Goal: Transaction & Acquisition: Purchase product/service

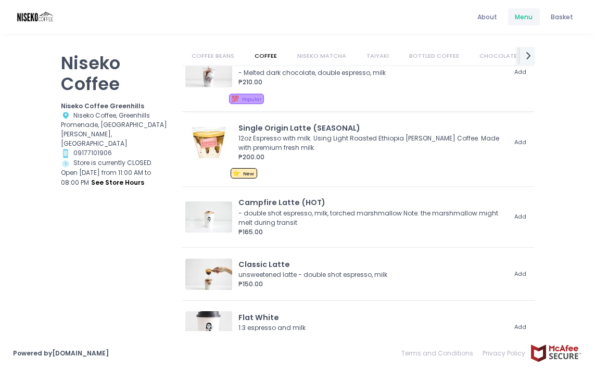
scroll to position [341, 0]
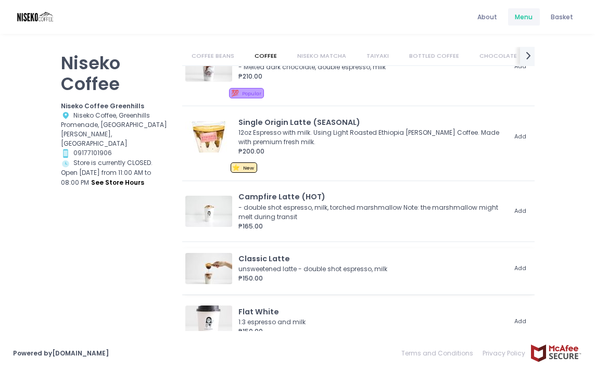
click at [306, 278] on div "₱150.00" at bounding box center [371, 278] width 267 height 9
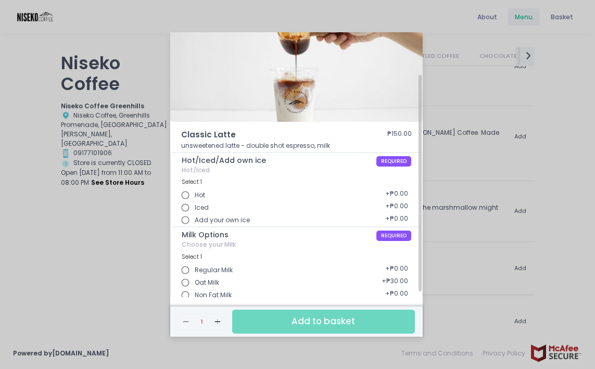
scroll to position [59, 0]
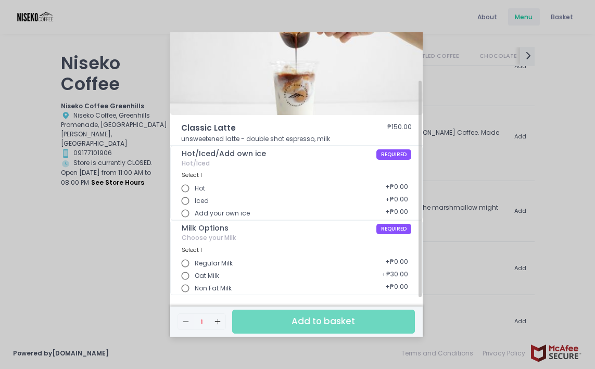
click at [185, 196] on input "Iced" at bounding box center [185, 201] width 19 height 19
radio input "true"
click at [184, 275] on input "Oat Milk" at bounding box center [185, 276] width 19 height 19
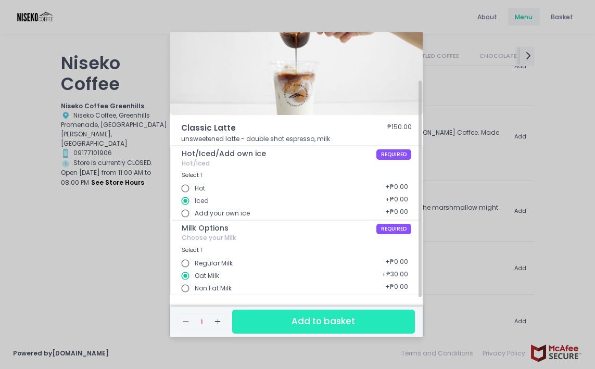
click at [260, 318] on button "Add to basket" at bounding box center [323, 321] width 183 height 23
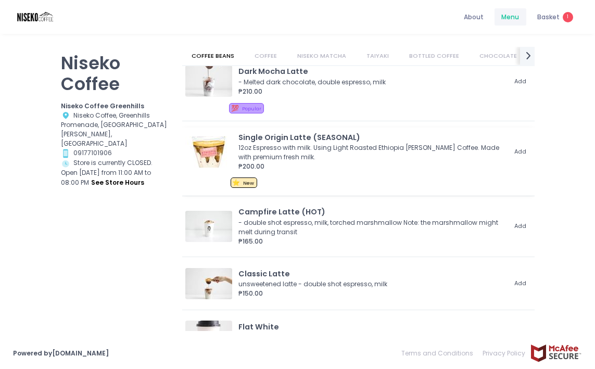
scroll to position [296, 0]
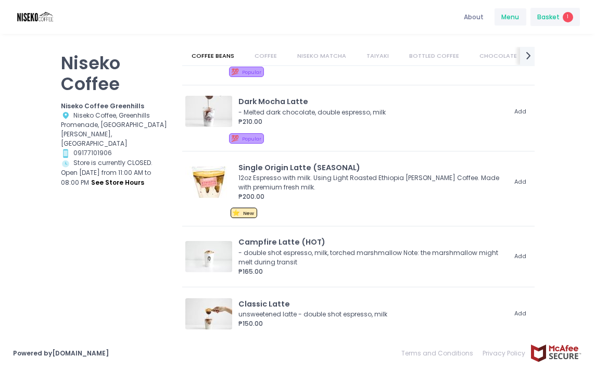
click at [546, 22] on div "Basket 1" at bounding box center [555, 17] width 50 height 20
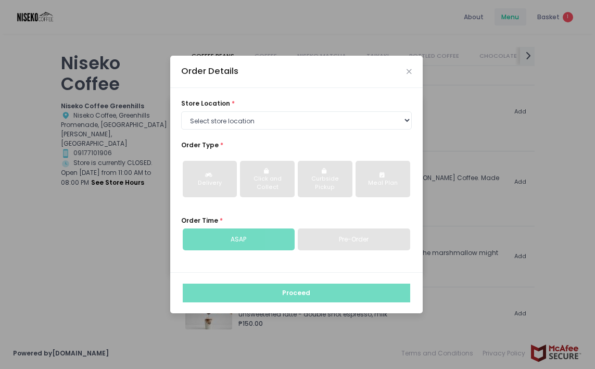
click at [405, 69] on div "Order Details" at bounding box center [296, 72] width 252 height 32
click at [412, 69] on div "Order Details" at bounding box center [296, 72] width 252 height 32
click at [362, 111] on div "store location * Select store location Niseko Coffee Greenhills Niseko Coffee A…" at bounding box center [296, 114] width 231 height 31
click at [353, 126] on select "Select store location Niseko Coffee Greenhills Niseko Coffee Alabang Town Center" at bounding box center [296, 120] width 231 height 19
select select "645a039fd957f8b56cab6e88"
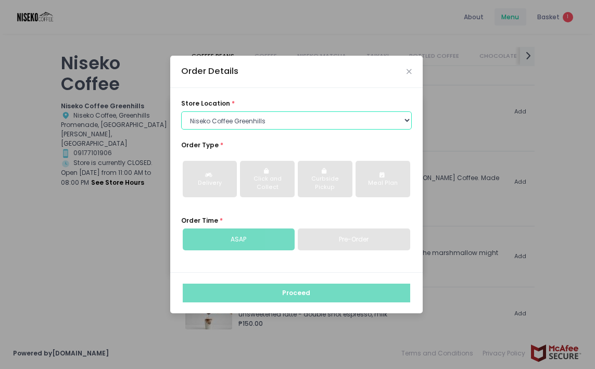
click at [181, 111] on select "Select store location Niseko Coffee Greenhills Niseko Coffee Alabang Town Center" at bounding box center [296, 120] width 231 height 19
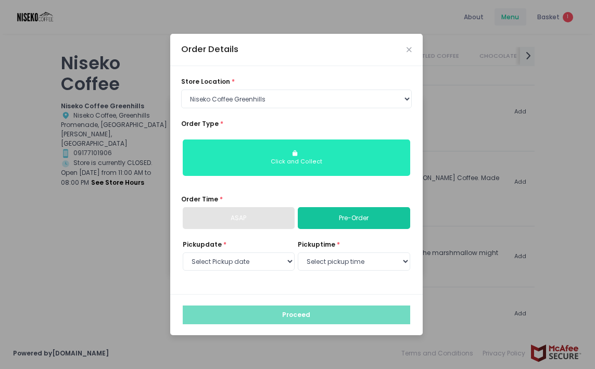
click at [343, 151] on button "Click and Collect" at bounding box center [296, 158] width 227 height 36
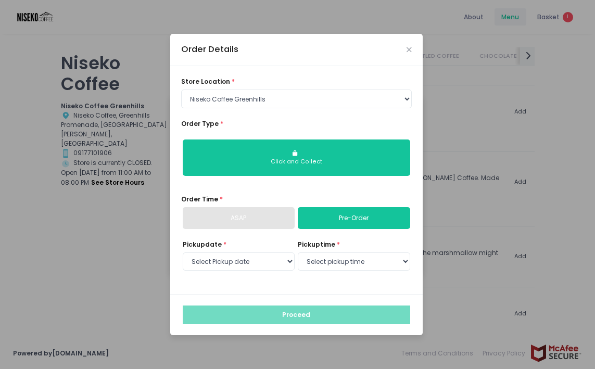
click at [403, 49] on div "Order Details" at bounding box center [296, 50] width 252 height 32
click at [412, 48] on div "Order Details" at bounding box center [296, 50] width 252 height 32
click at [411, 50] on icon "Close" at bounding box center [409, 49] width 5 height 7
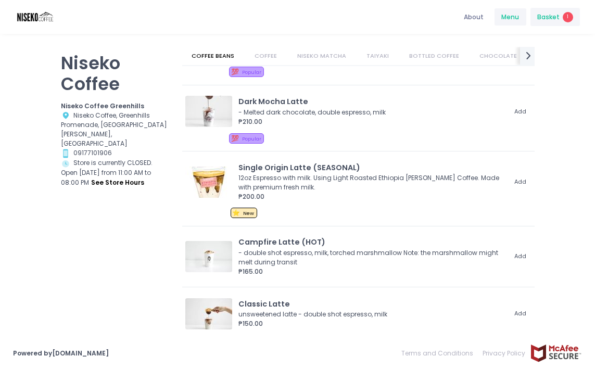
click at [557, 15] on span "Basket" at bounding box center [548, 17] width 22 height 10
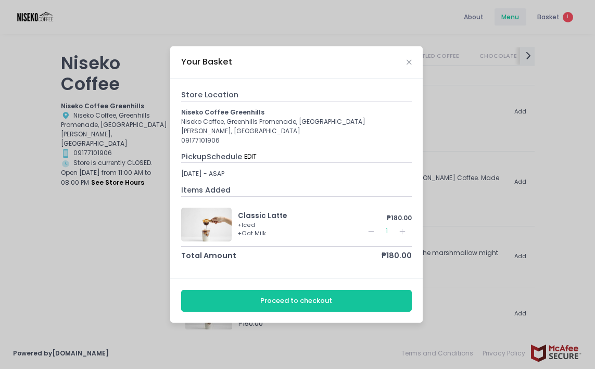
click at [400, 227] on icon "Add Created with Sketch." at bounding box center [402, 231] width 8 height 8
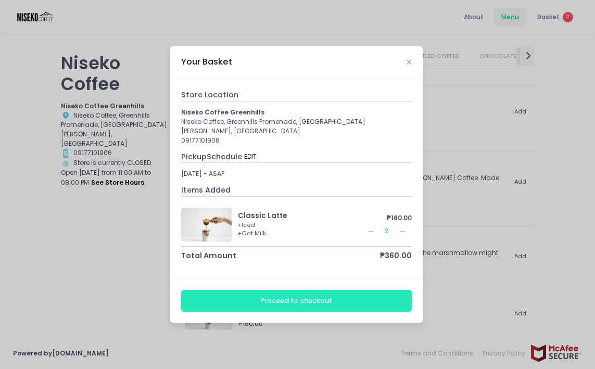
click at [307, 294] on button "Proceed to checkout" at bounding box center [296, 300] width 231 height 21
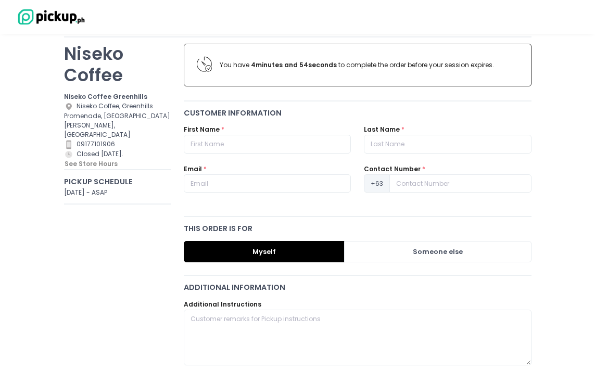
scroll to position [77, 0]
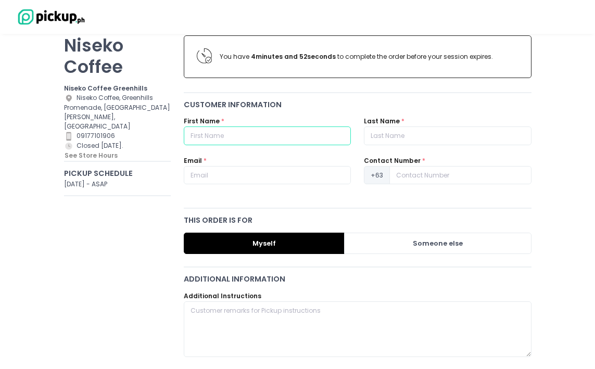
click at [289, 142] on input "text" at bounding box center [267, 135] width 167 height 19
type input "katrina"
type input "ng sy"
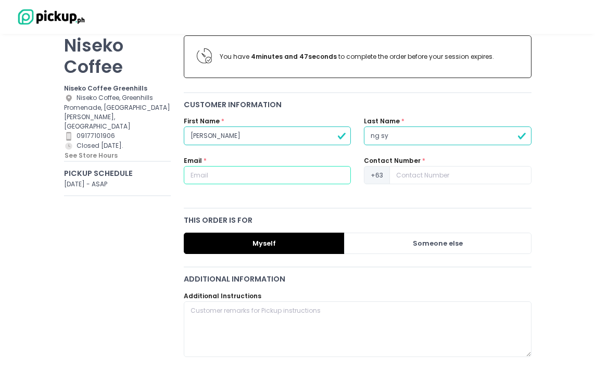
click at [236, 172] on input "text" at bounding box center [267, 175] width 167 height 19
type input "[EMAIL_ADDRESS][DOMAIN_NAME]"
click at [419, 175] on input at bounding box center [460, 175] width 142 height 19
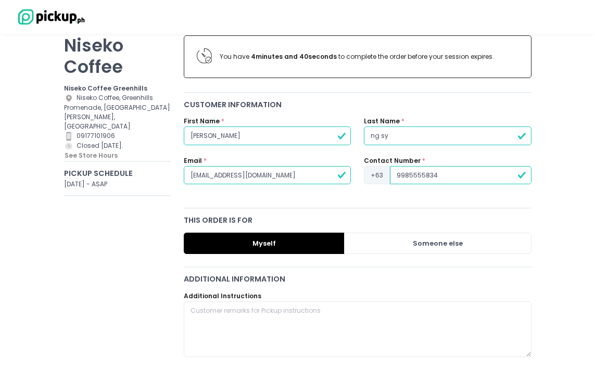
type input "9985555834"
click at [344, 208] on div at bounding box center [357, 208] width 347 height 1
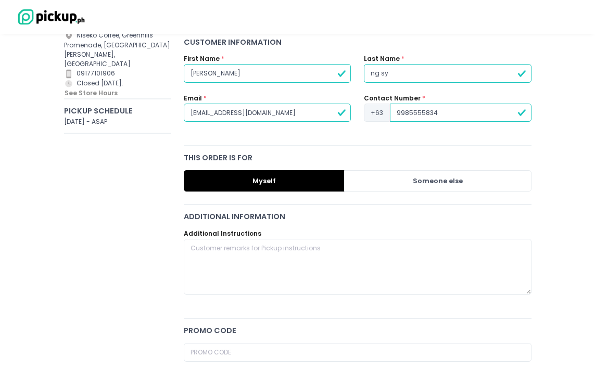
scroll to position [140, 0]
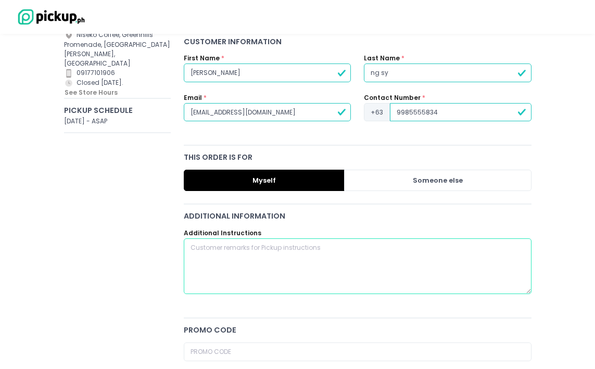
click at [318, 244] on textarea at bounding box center [357, 266] width 347 height 56
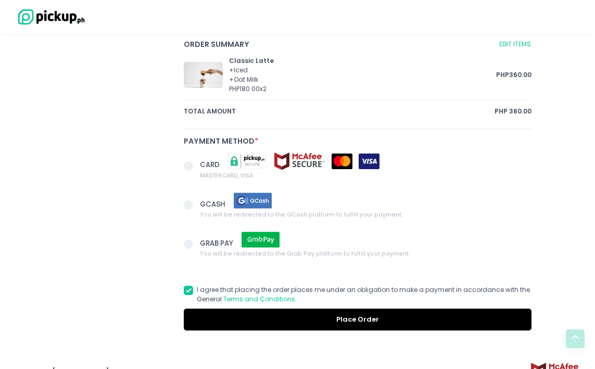
scroll to position [511, 0]
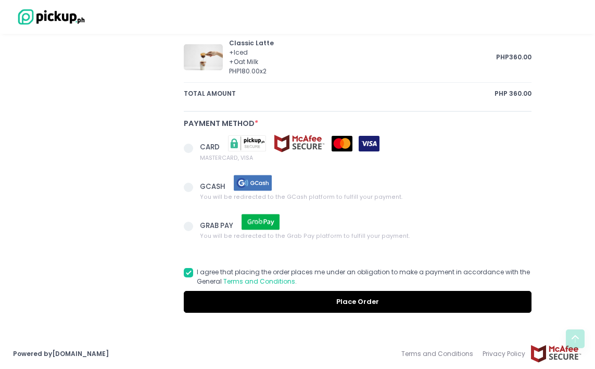
type textarea "oatmilk please"
click at [188, 189] on span at bounding box center [188, 187] width 9 height 9
click at [197, 189] on input "GCASH You will be redirected to the GCash platform to fulfill your payment." at bounding box center [200, 185] width 7 height 7
click at [323, 308] on button "Place Order" at bounding box center [357, 301] width 347 height 21
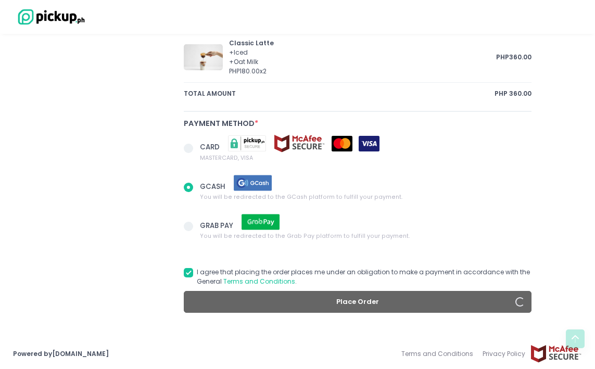
radio input "true"
select select "2025-10-08"
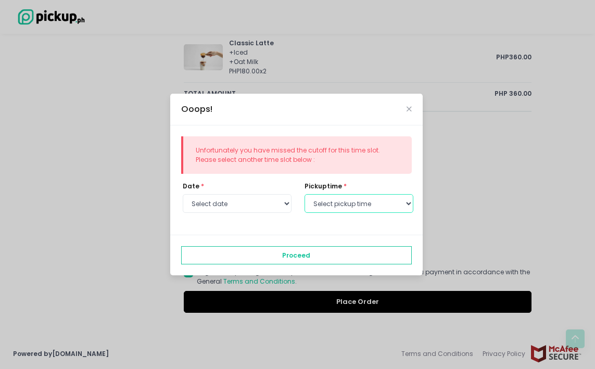
click at [323, 206] on select "Select pickup time 11:30 AM - 12:00 PM 12:00 PM - 12:30 PM 12:30 PM - 01:00 PM …" at bounding box center [359, 203] width 109 height 19
select select "11:30"
click at [305, 194] on select "Select pickup time 11:30 AM - 12:00 PM 12:00 PM - 12:30 PM 12:30 PM - 01:00 PM …" at bounding box center [359, 203] width 109 height 19
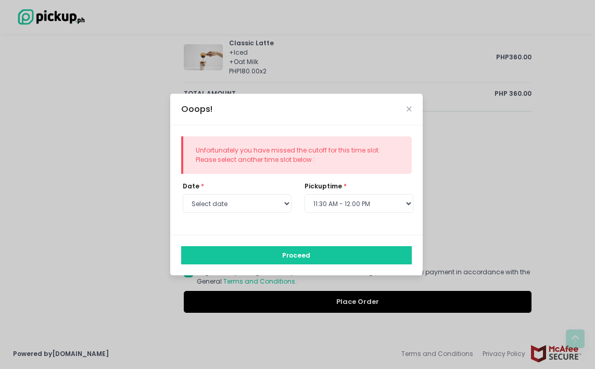
click at [298, 255] on button "Proceed" at bounding box center [296, 255] width 231 height 19
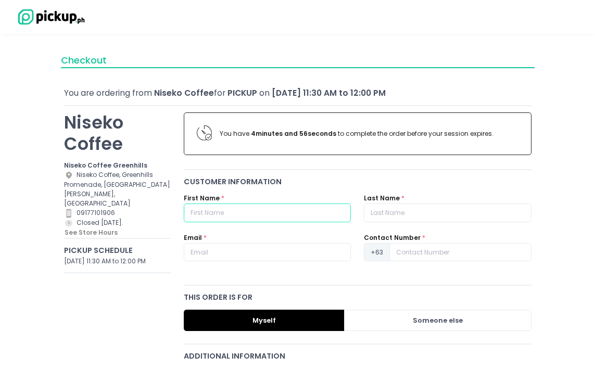
click at [293, 218] on input "text" at bounding box center [267, 213] width 167 height 19
type input "[PERSON_NAME]"
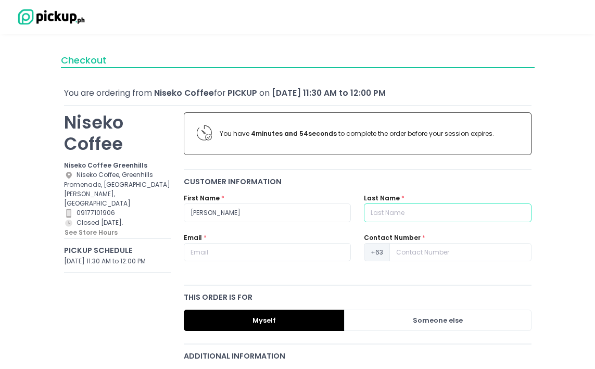
type input "[PERSON_NAME]"
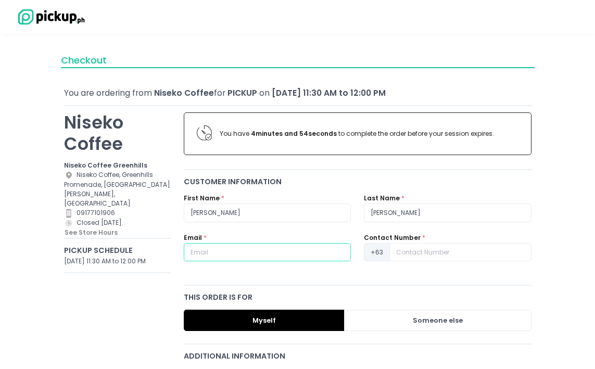
type input "[EMAIL_ADDRESS][DOMAIN_NAME]"
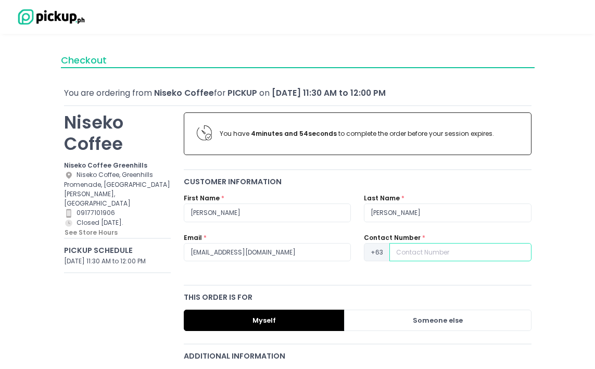
type input "09985555834"
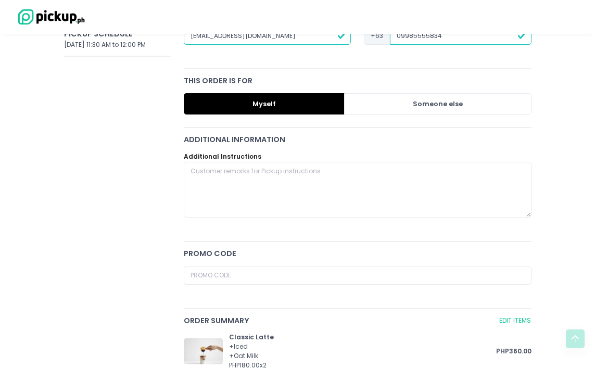
scroll to position [219, 0]
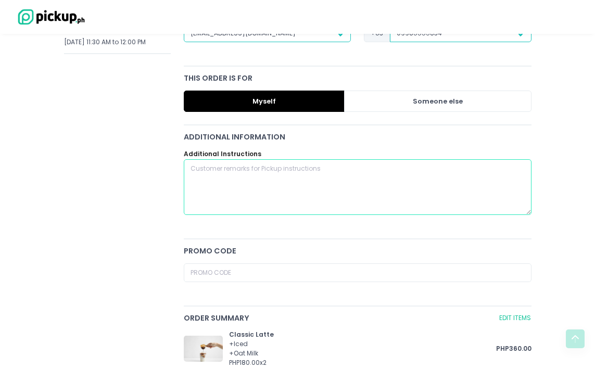
click at [265, 195] on textarea at bounding box center [357, 187] width 347 height 56
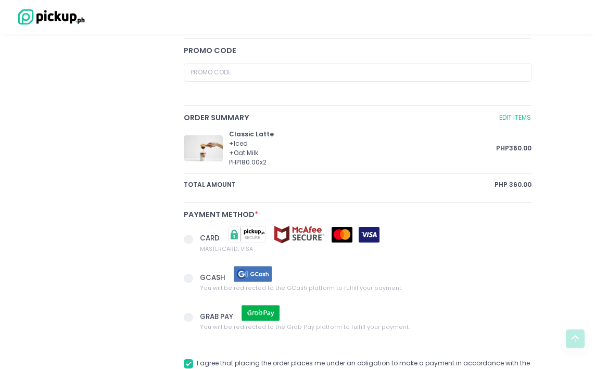
scroll to position [432, 0]
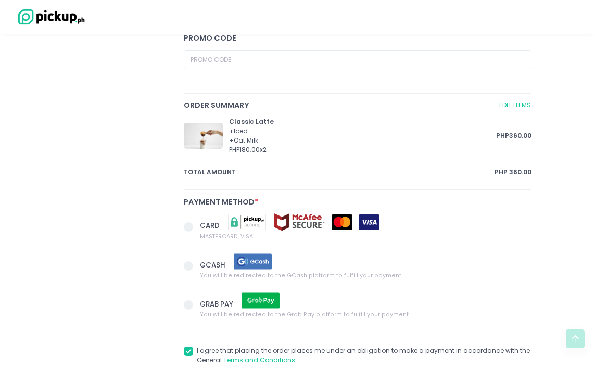
type textarea "oatmilk pls"
click at [194, 263] on span at bounding box center [192, 266] width 16 height 13
click at [197, 263] on input "GCASH You will be redirected to the GCash platform to fulfill your payment." at bounding box center [200, 264] width 7 height 7
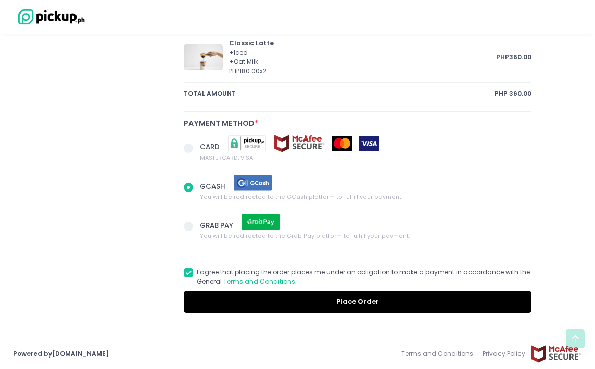
click at [212, 301] on button "Place Order" at bounding box center [357, 301] width 347 height 21
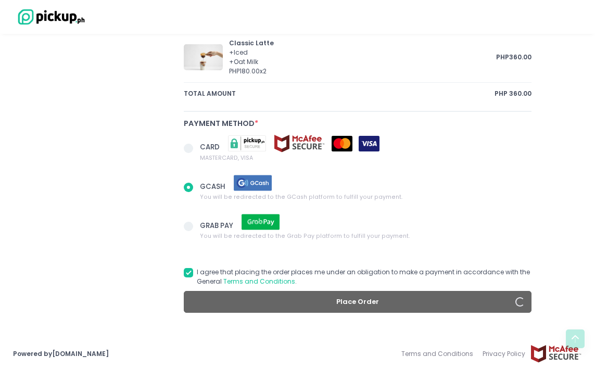
radio input "true"
type input "9985555834"
radio input "true"
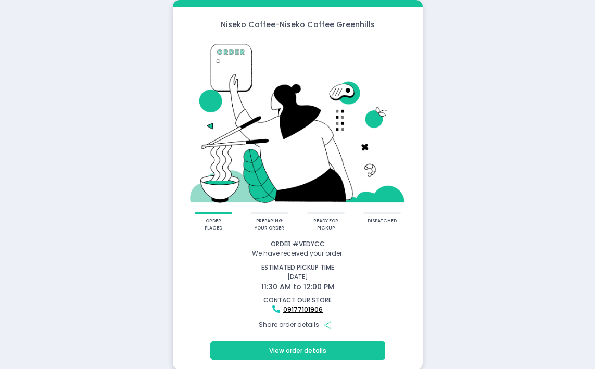
scroll to position [1, 0]
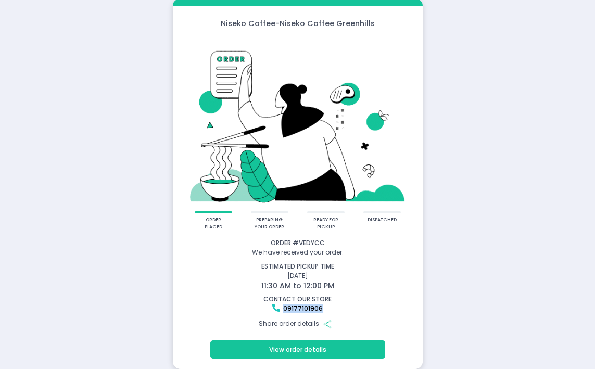
drag, startPoint x: 326, startPoint y: 308, endPoint x: 284, endPoint y: 310, distance: 41.7
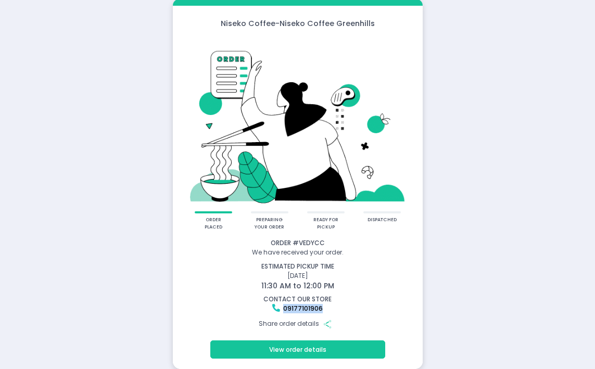
click at [284, 310] on div "09177101906" at bounding box center [297, 308] width 247 height 9
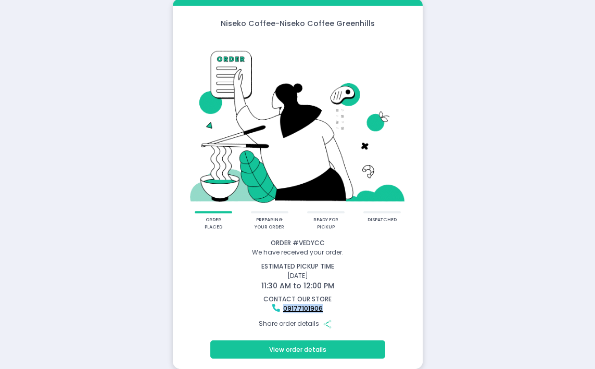
click at [282, 214] on div "preparing your order" at bounding box center [269, 222] width 37 height 22
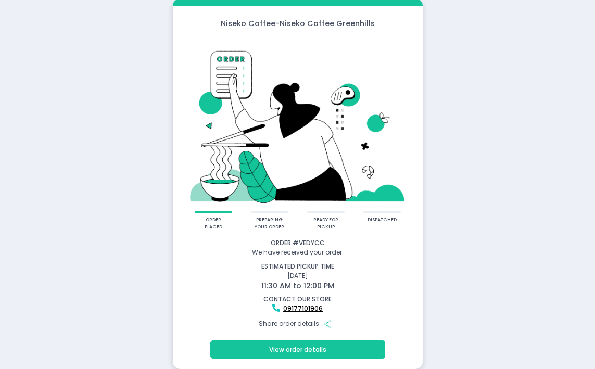
click at [269, 229] on div "preparing your order" at bounding box center [269, 224] width 31 height 14
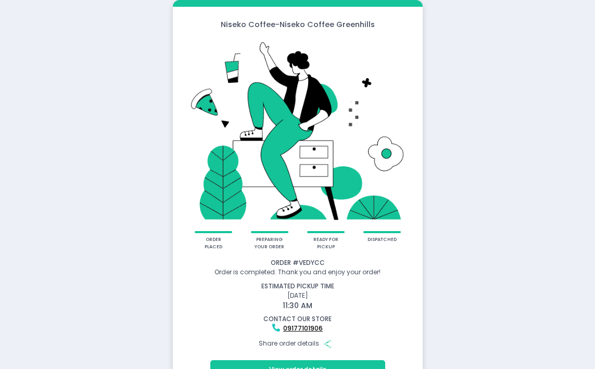
scroll to position [20, 0]
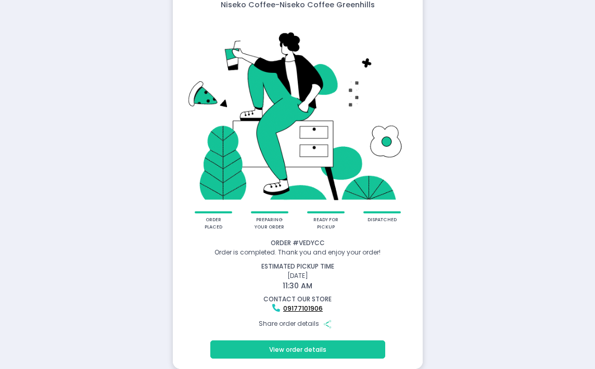
click at [321, 340] on button "View order details" at bounding box center [297, 349] width 175 height 19
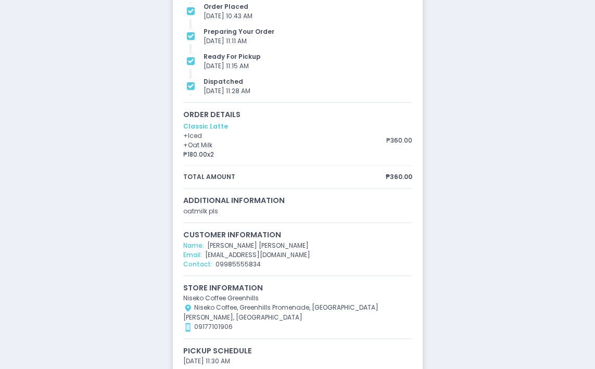
scroll to position [0, 0]
